Goal: Transaction & Acquisition: Purchase product/service

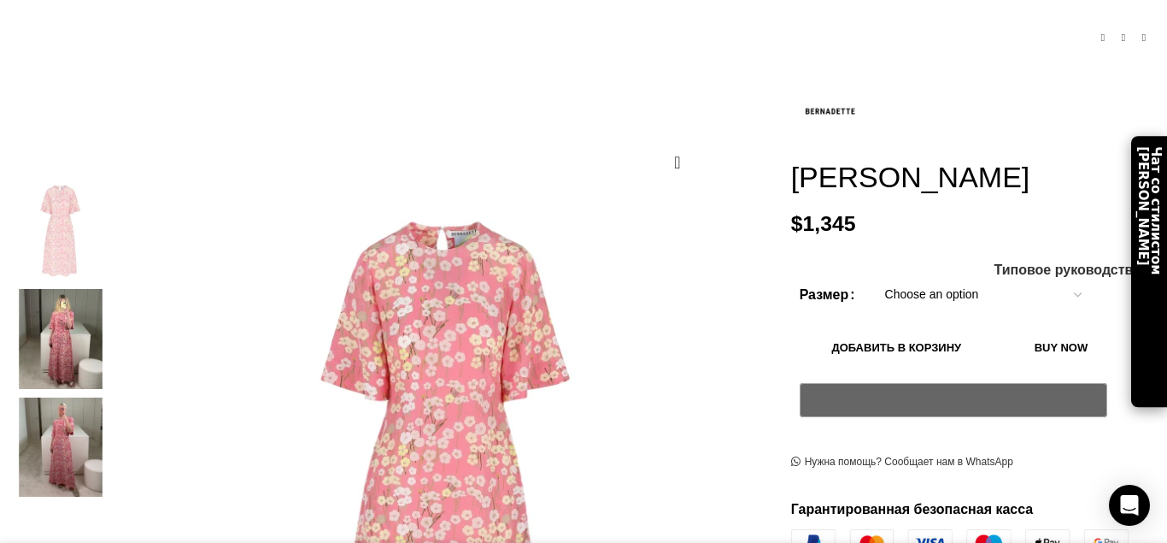
scroll to position [0, 179]
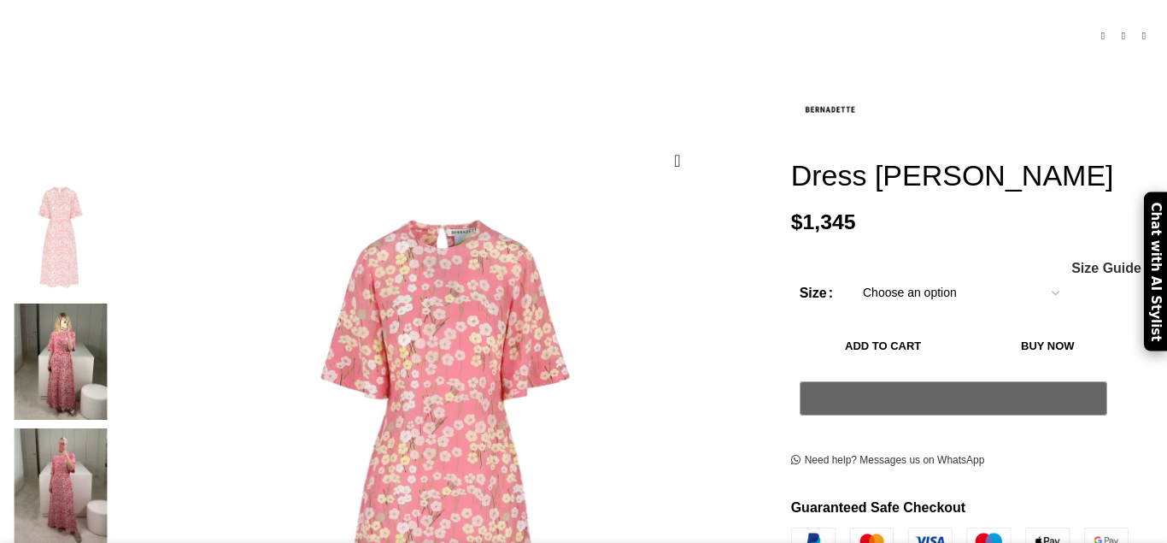
scroll to position [198, 0]
click at [1026, 275] on select "Choose an option 4 UK 6 UK 8 [GEOGRAPHIC_DATA] 10 [GEOGRAPHIC_DATA] 12 [GEOGRAP…" at bounding box center [961, 293] width 222 height 36
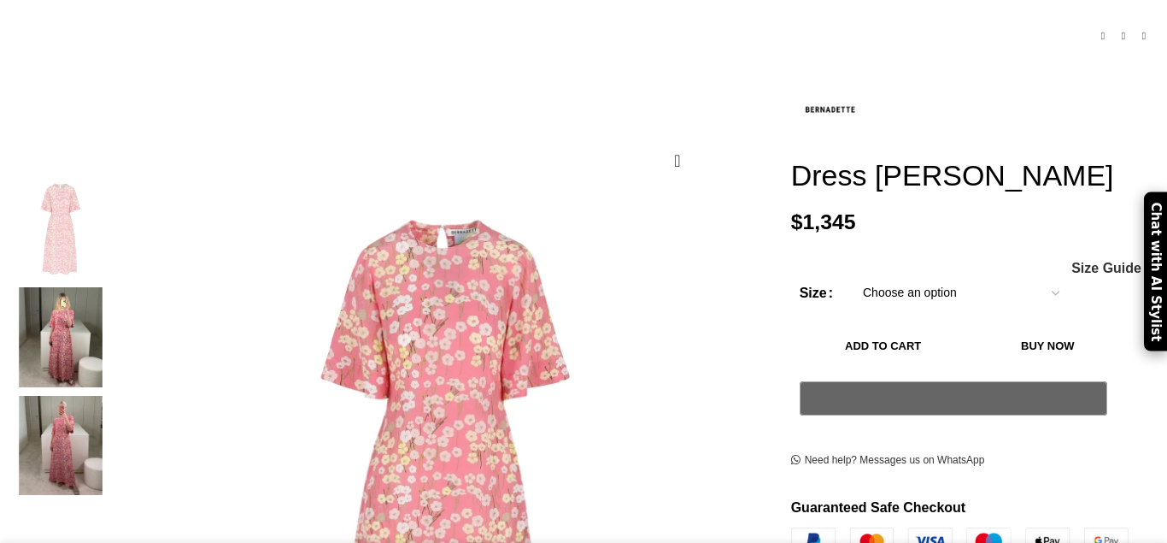
scroll to position [0, 360]
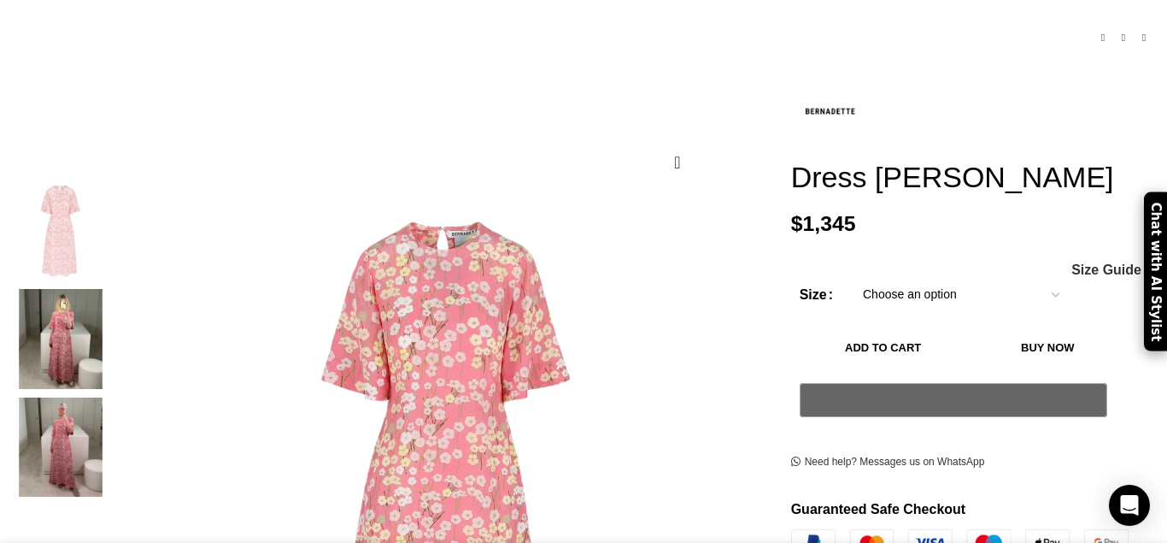
select select "12-[GEOGRAPHIC_DATA]"
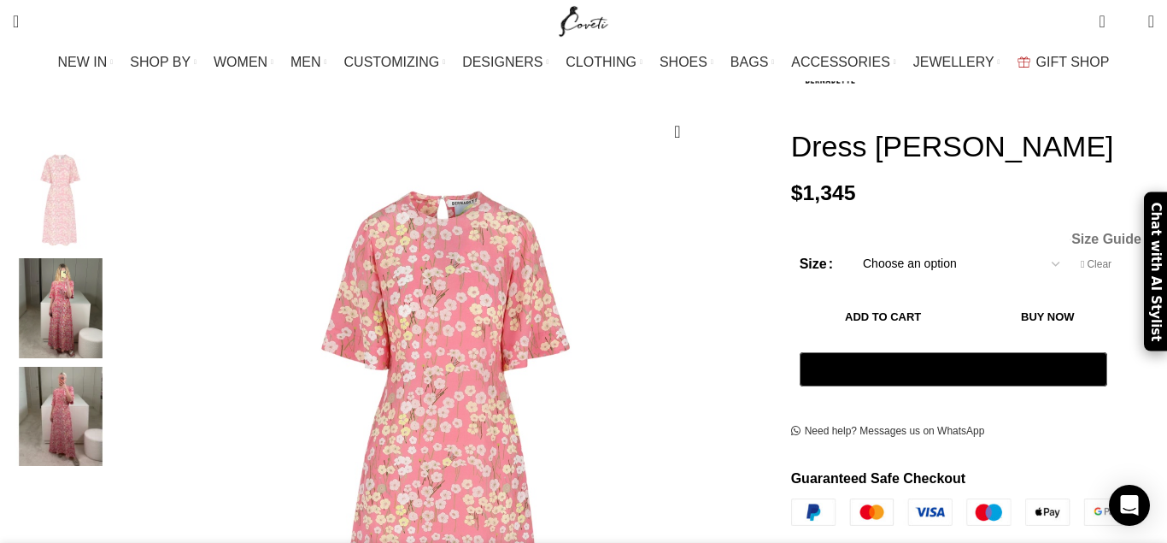
scroll to position [0, 0]
click at [1072, 232] on span "Size Guide" at bounding box center [1107, 239] width 70 height 14
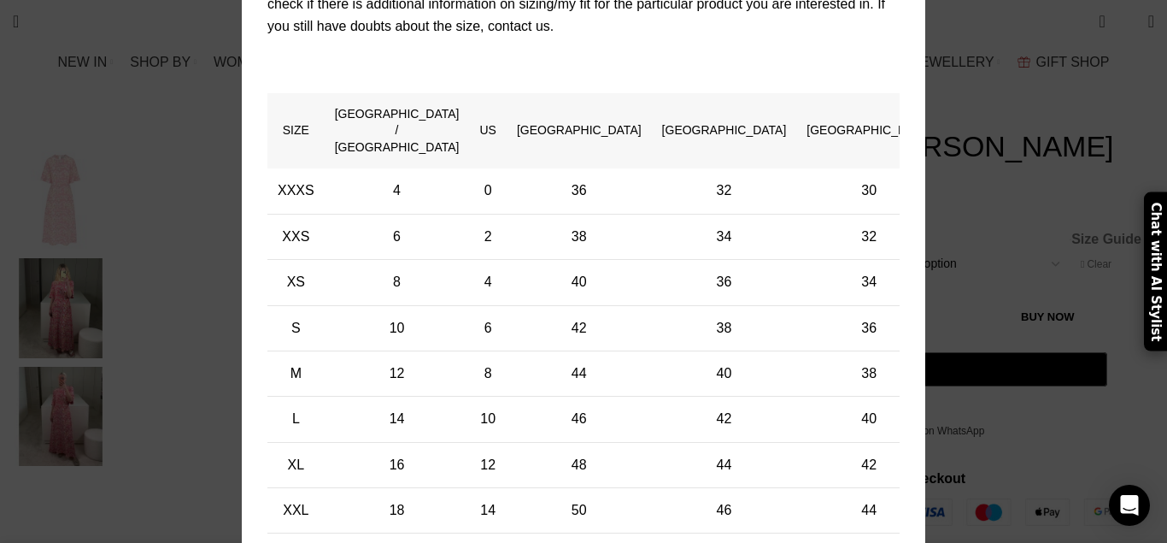
scroll to position [0, 1079]
click at [1113, 135] on div "× Women's clothing size guide Women Clothing Size Guide Women's clothing size g…" at bounding box center [584, 212] width 1142 height 872
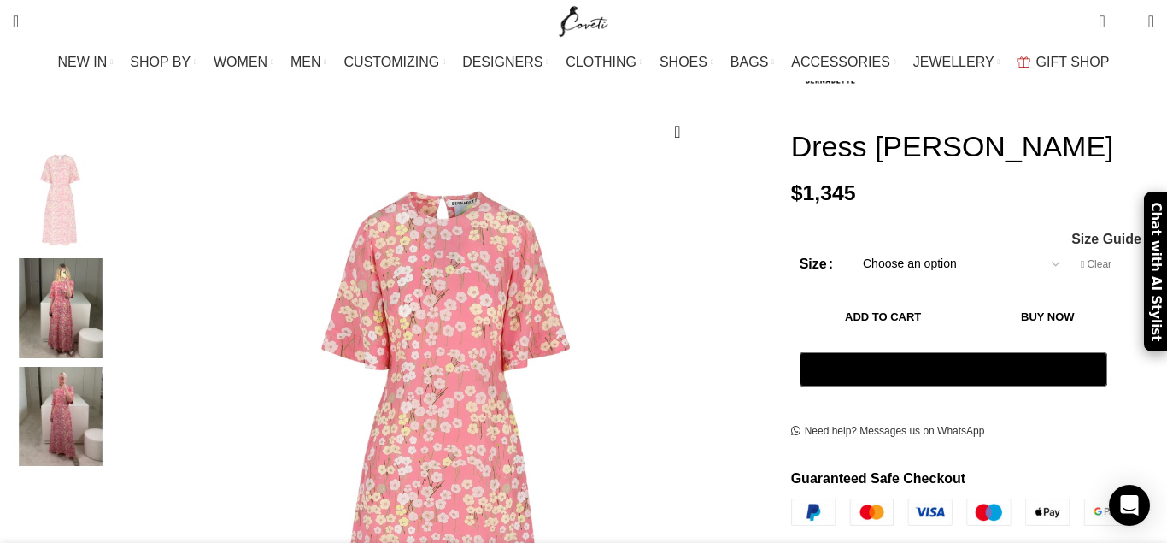
scroll to position [0, 1259]
click at [1072, 232] on span "Size Guide" at bounding box center [1107, 239] width 70 height 14
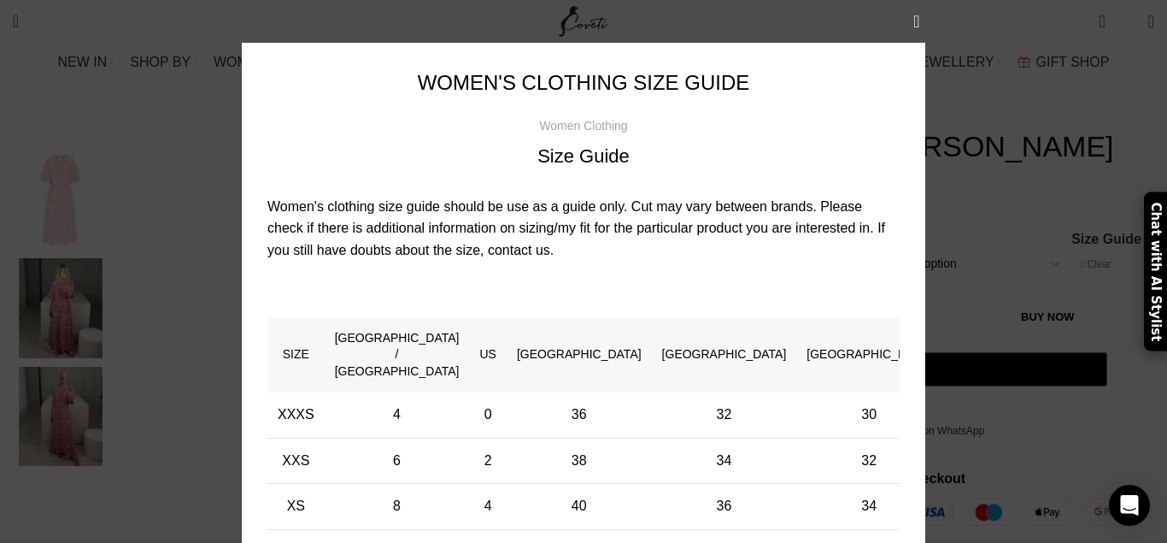
scroll to position [0, 2879]
